Goal: Task Accomplishment & Management: Manage account settings

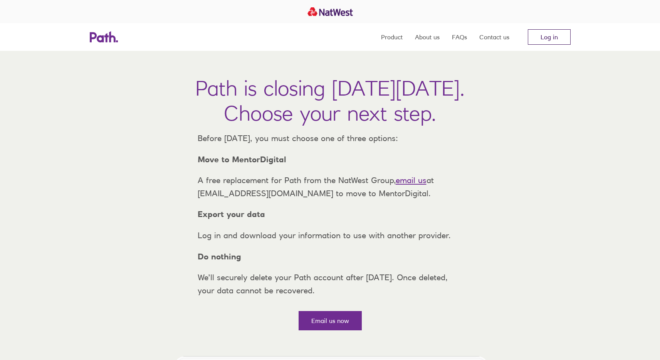
click at [546, 34] on link "Log in" at bounding box center [549, 36] width 43 height 15
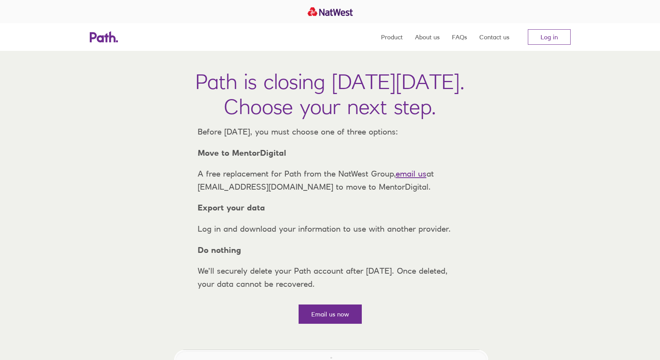
scroll to position [16, 0]
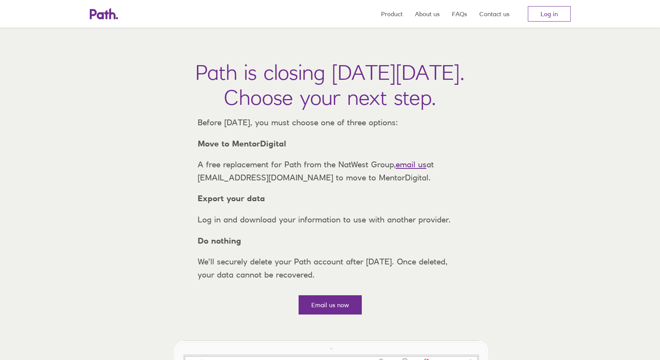
click at [276, 184] on p "A free replacement for Path from the NatWest Group, email us at [EMAIL_ADDRESS]…" at bounding box center [331, 171] width 278 height 26
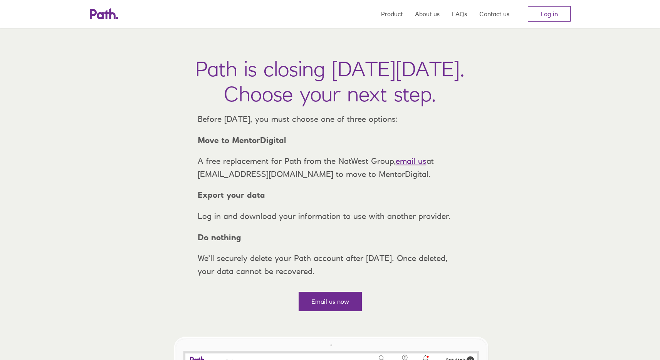
scroll to position [0, 0]
